Goal: Task Accomplishment & Management: Manage account settings

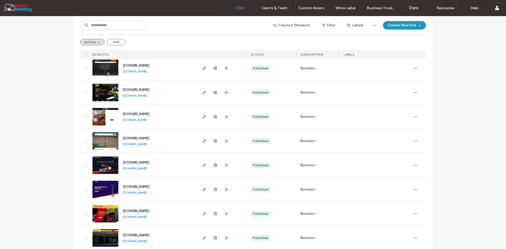
scroll to position [211, 0]
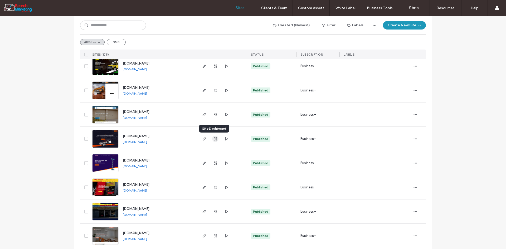
click at [212, 141] on span "button" at bounding box center [215, 139] width 6 height 6
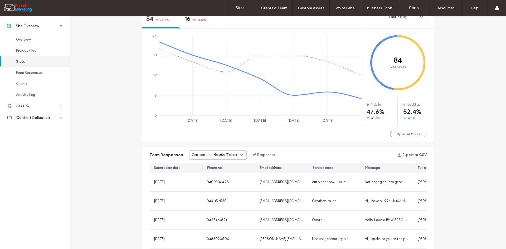
scroll to position [237, 0]
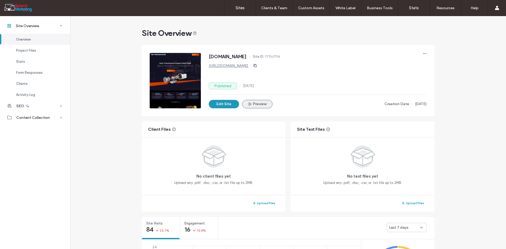
click at [243, 104] on button "Preview" at bounding box center [257, 104] width 30 height 8
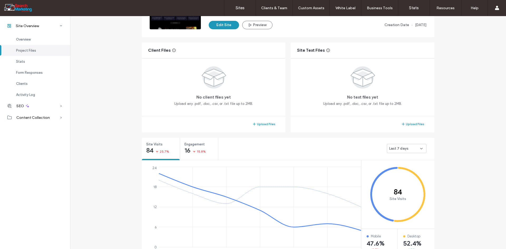
scroll to position [132, 0]
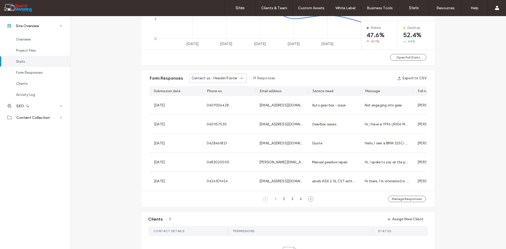
scroll to position [290, 0]
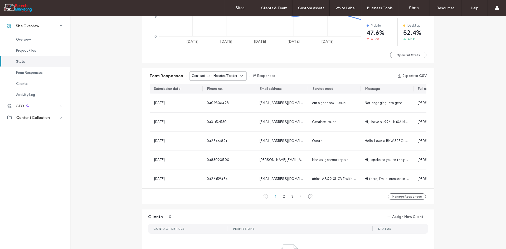
click at [231, 74] on span "Contact us - Header/Footer" at bounding box center [215, 75] width 46 height 5
click at [223, 92] on span "Contact us - Contact Us page" at bounding box center [214, 94] width 50 height 5
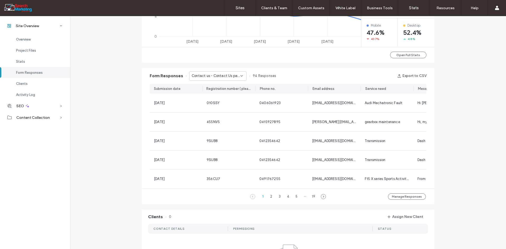
scroll to position [184, 0]
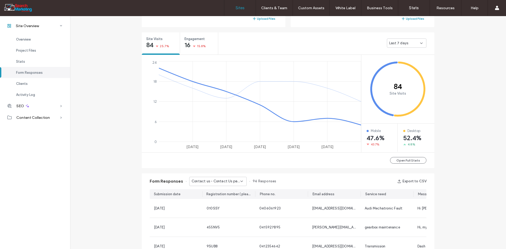
click at [244, 9] on label "Sites" at bounding box center [240, 8] width 9 height 5
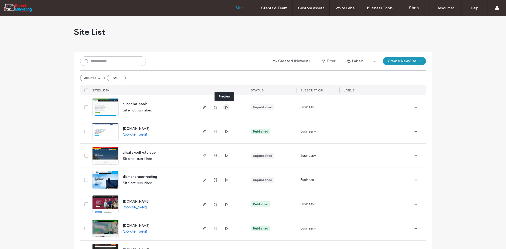
click at [226, 107] on icon "button" at bounding box center [226, 107] width 4 height 4
click at [202, 107] on icon "button" at bounding box center [204, 107] width 4 height 4
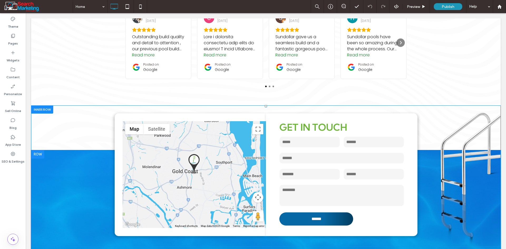
scroll to position [1923, 0]
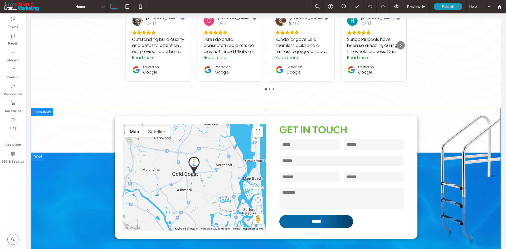
click at [63, 122] on div "← Move left → Move right ↑ Move up ↓ Move down + Zoom in - Zoom out Home Jump l…" at bounding box center [265, 178] width 469 height 141
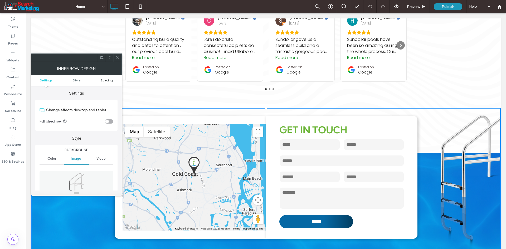
click at [110, 80] on span "Spacing" at bounding box center [106, 80] width 12 height 4
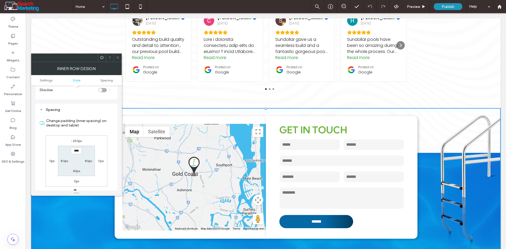
scroll to position [320, 0]
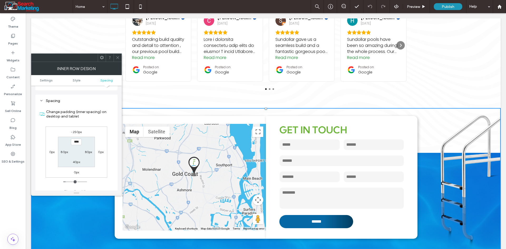
click at [78, 160] on label "40px" at bounding box center [76, 162] width 7 height 4
type input "**"
type input "****"
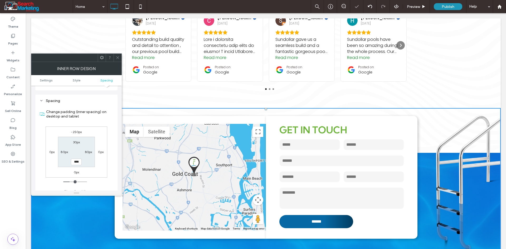
click at [117, 55] on span at bounding box center [118, 58] width 4 height 8
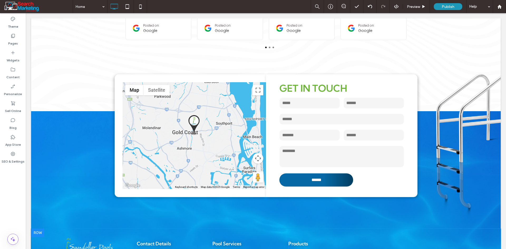
scroll to position [1976, 0]
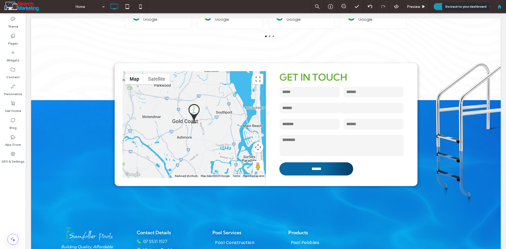
click at [499, 6] on use at bounding box center [499, 6] width 4 height 4
